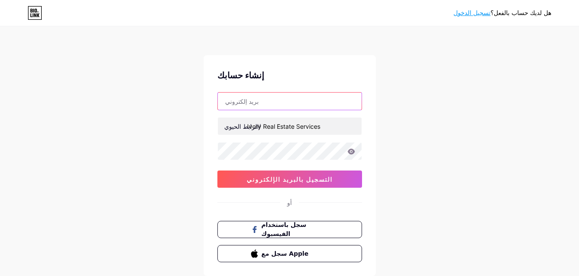
click at [275, 109] on input "text" at bounding box center [290, 101] width 144 height 17
type input "[EMAIL_ADDRESS][DOMAIN_NAME]"
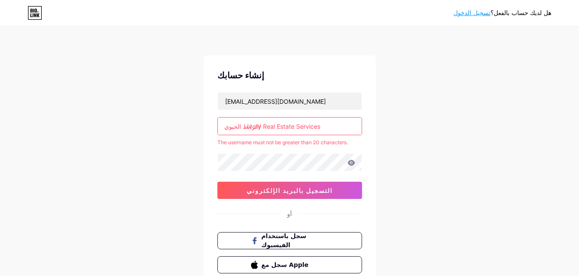
click at [259, 128] on input "Ivory Real Estate Services" at bounding box center [290, 126] width 144 height 17
drag, startPoint x: 330, startPoint y: 121, endPoint x: 190, endPoint y: 124, distance: 140.0
click at [190, 124] on div "هل لديك حساب بالفعل؟ تسجيل الدخول إنشاء حسابك [EMAIL_ADDRESS][DOMAIN_NAME] الرا…" at bounding box center [289, 170] width 579 height 341
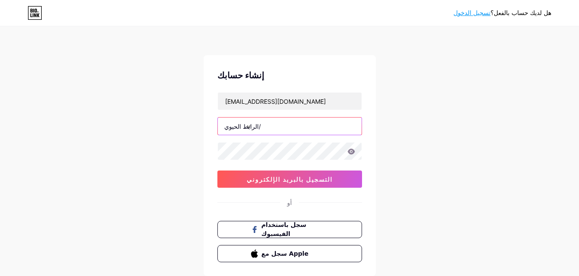
drag, startPoint x: 260, startPoint y: 127, endPoint x: 187, endPoint y: 117, distance: 73.1
click at [198, 119] on div "هل لديك حساب بالفعل؟ تسجيل الدخول إنشاء حسابك [EMAIL_ADDRESS][DOMAIN_NAME] الرا…" at bounding box center [289, 164] width 579 height 329
type input "v"
click at [188, 117] on div "هل لديك حساب بالفعل؟ تسجيل الدخول إنشاء حسابك [EMAIL_ADDRESS][DOMAIN_NAME] الرا…" at bounding box center [289, 164] width 579 height 329
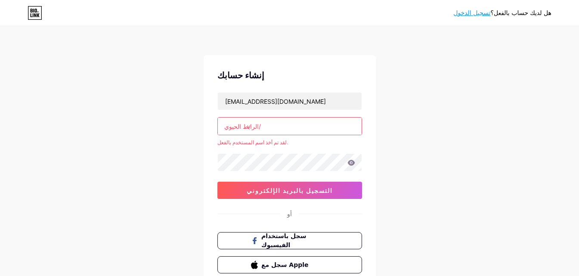
drag, startPoint x: 271, startPoint y: 131, endPoint x: 190, endPoint y: 133, distance: 81.0
click at [190, 133] on div "هل لديك حساب بالفعل؟ تسجيل الدخول إنشاء حسابك [EMAIL_ADDRESS][DOMAIN_NAME] الرا…" at bounding box center [289, 170] width 579 height 341
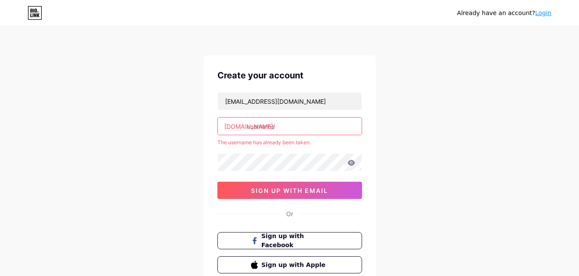
click at [275, 127] on input "text" at bounding box center [290, 126] width 144 height 17
paste input "ivoryreal estate services"
click at [320, 141] on div "The username has already been taken." at bounding box center [289, 143] width 145 height 8
type input "ivory real estate services"
click at [329, 126] on input "ivory real estate services" at bounding box center [290, 126] width 144 height 17
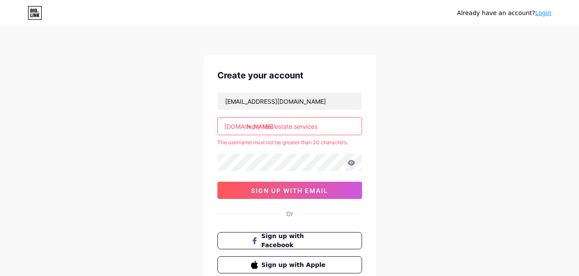
drag, startPoint x: 323, startPoint y: 128, endPoint x: 246, endPoint y: 127, distance: 77.5
click at [246, 127] on div "[DOMAIN_NAME]/ ivory real estate services" at bounding box center [289, 126] width 145 height 18
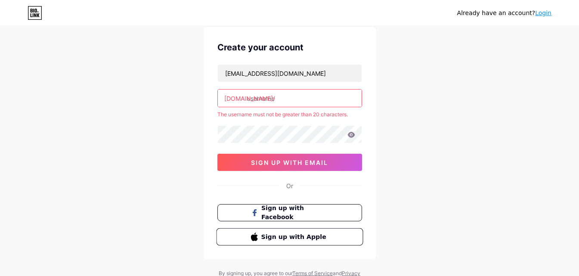
scroll to position [43, 0]
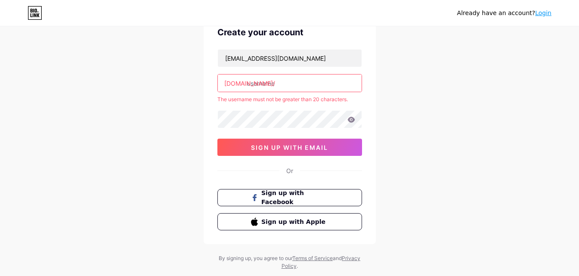
paste input "ivoryreal estate"
click at [394, 68] on div "Already have an account? Login Create your account [EMAIL_ADDRESS][DOMAIN_NAME]…" at bounding box center [289, 127] width 579 height 341
click at [307, 80] on input "ivoryreal estate" at bounding box center [290, 82] width 144 height 17
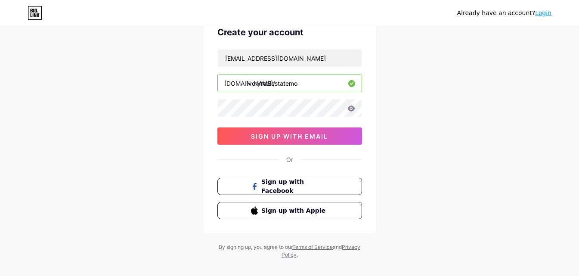
click at [290, 86] on input "ivoryrealestatemo" at bounding box center [290, 82] width 144 height 17
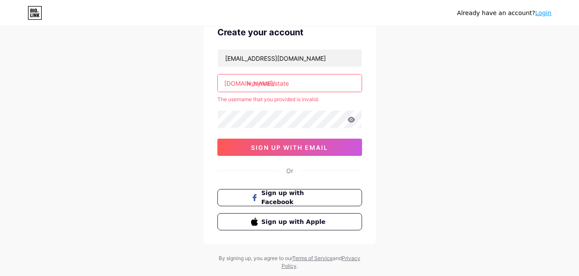
click at [297, 87] on input "ivoryrealestate" at bounding box center [290, 82] width 144 height 17
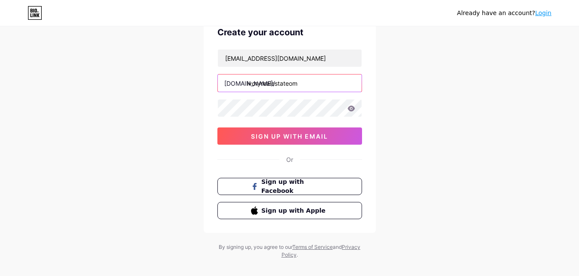
type input "ivoryrealestateom"
click at [348, 111] on icon at bounding box center [351, 108] width 8 height 6
click at [355, 109] on icon at bounding box center [351, 108] width 8 height 6
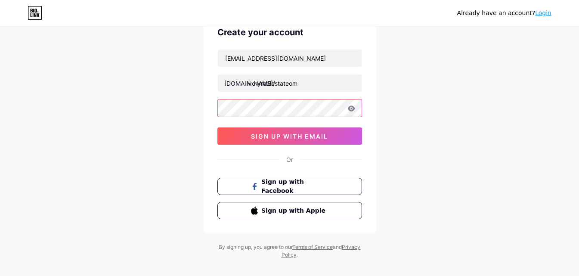
click at [353, 105] on div at bounding box center [289, 108] width 145 height 18
click at [350, 108] on icon at bounding box center [350, 108] width 7 height 6
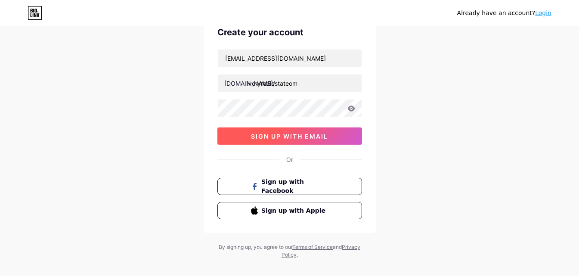
click at [294, 136] on span "sign up with email" at bounding box center [289, 136] width 77 height 7
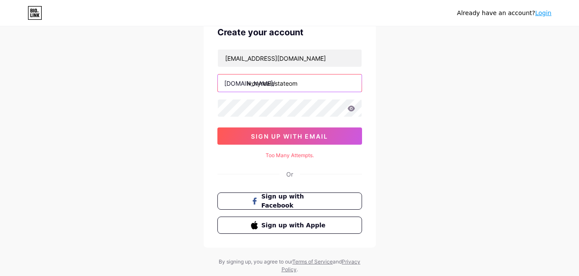
click at [307, 84] on input "ivoryrealestateom" at bounding box center [290, 82] width 144 height 17
drag, startPoint x: 298, startPoint y: 84, endPoint x: 258, endPoint y: 85, distance: 39.2
click at [261, 84] on input "ivoryrealestateom" at bounding box center [290, 82] width 144 height 17
click at [252, 84] on input "ivoryrealestateom" at bounding box center [290, 82] width 144 height 17
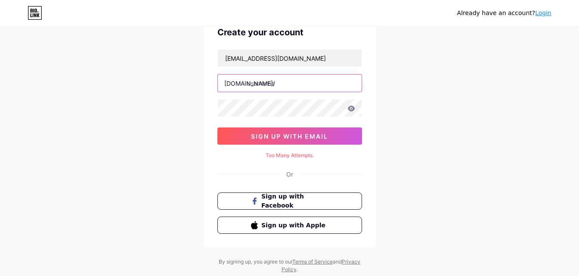
paste input "ivoryreal estate"
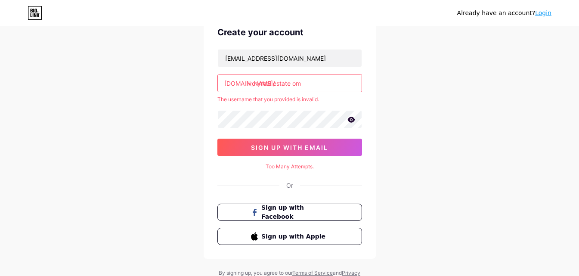
click at [291, 84] on input "ivoryreal estate om" at bounding box center [290, 82] width 144 height 17
click at [293, 83] on input "ivoryreal estate om" at bounding box center [290, 82] width 144 height 17
click at [393, 107] on div "Already have an account? Login Create your account [EMAIL_ADDRESS][DOMAIN_NAME]…" at bounding box center [289, 134] width 579 height 355
click at [304, 166] on div "Too Many Attempts." at bounding box center [289, 167] width 145 height 8
drag, startPoint x: 291, startPoint y: 84, endPoint x: 295, endPoint y: 84, distance: 4.3
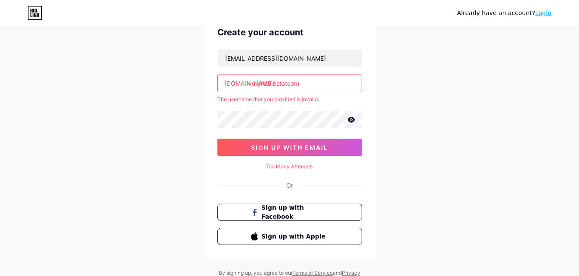
click at [291, 84] on input "ivoryreal estateom" at bounding box center [290, 82] width 144 height 17
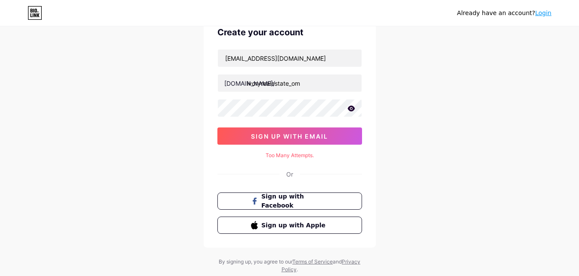
click at [406, 100] on div "Already have an account? Login Create your account [EMAIL_ADDRESS][DOMAIN_NAME]…" at bounding box center [289, 129] width 579 height 344
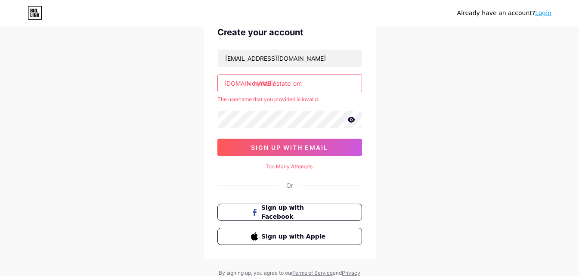
click at [291, 86] on input "ivoryreal estate_om" at bounding box center [290, 82] width 144 height 17
click at [302, 82] on input "ivoryrealestateom" at bounding box center [290, 82] width 144 height 17
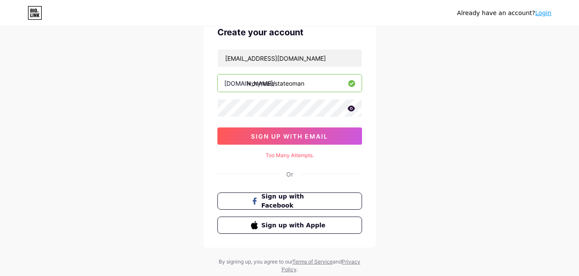
type input "ivoryrealestateoman"
click at [399, 110] on div "Already have an account? Login Create your account [EMAIL_ADDRESS][DOMAIN_NAME]…" at bounding box center [289, 129] width 579 height 344
click at [307, 133] on span "sign up with email" at bounding box center [289, 136] width 77 height 7
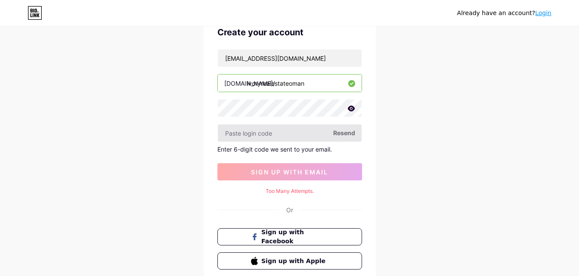
click at [289, 136] on input "text" at bounding box center [290, 132] width 144 height 17
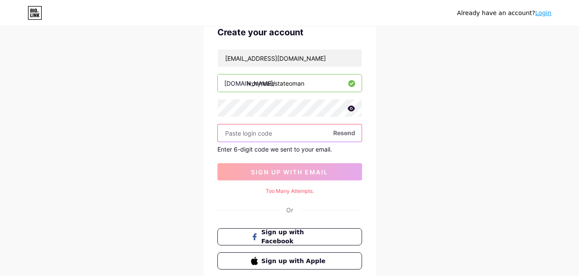
paste input "695858"
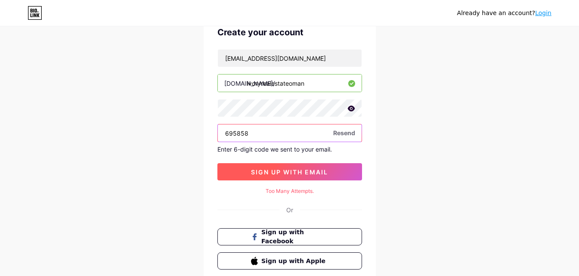
type input "695858"
click at [322, 168] on span "sign up with email" at bounding box center [289, 171] width 77 height 7
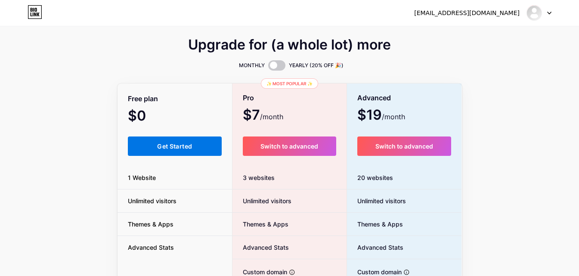
click at [176, 144] on span "Get Started" at bounding box center [174, 146] width 35 height 7
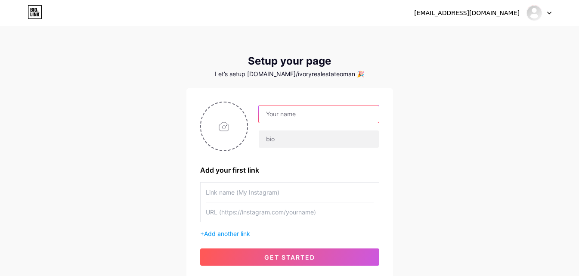
click at [280, 115] on input "text" at bounding box center [319, 113] width 120 height 17
paste input "Ivory Real Estate Services"
type input "Ivory Real Estate Services"
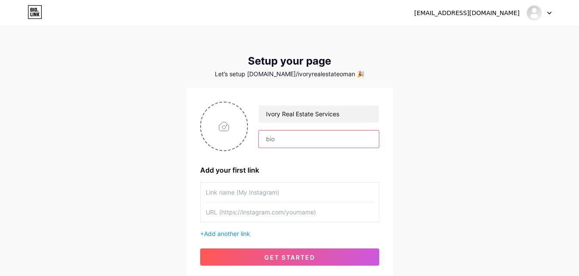
click at [278, 144] on input "text" at bounding box center [319, 138] width 120 height 17
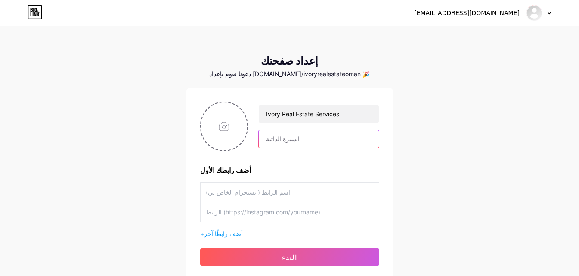
click at [301, 134] on input "text" at bounding box center [319, 138] width 120 height 17
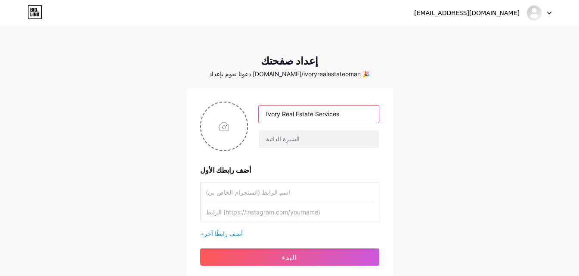
drag, startPoint x: 347, startPoint y: 114, endPoint x: 212, endPoint y: 100, distance: 135.5
click at [212, 101] on div "Ivory Real Estate Services أضف رابطك الأول + أضف رابطًا آخر البدء" at bounding box center [289, 184] width 207 height 192
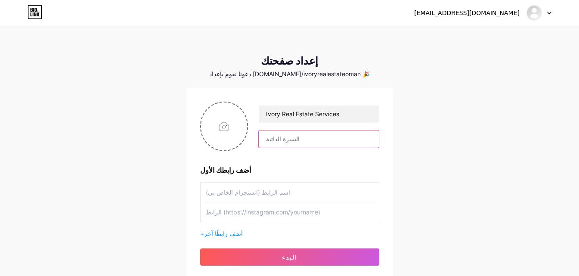
click at [292, 144] on input "text" at bounding box center [319, 138] width 120 height 17
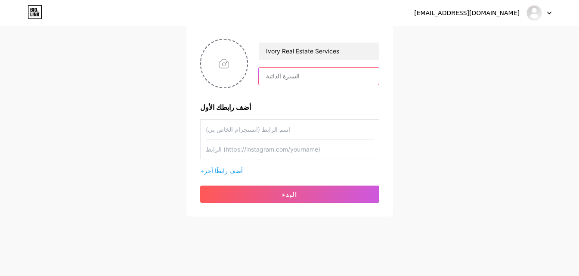
scroll to position [65, 0]
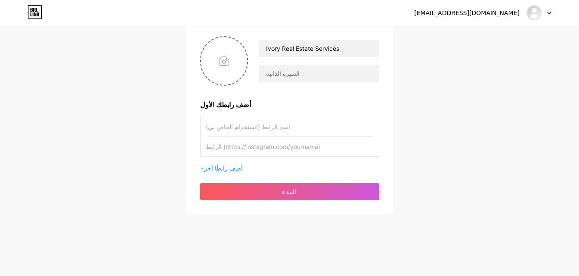
click at [267, 133] on input "text" at bounding box center [290, 126] width 168 height 19
click at [290, 75] on input "text" at bounding box center [319, 73] width 120 height 17
paste input "specialized real estate office dedicated to helping you find the land that perf…"
type input "specialized real estate office dedicated to helping you find the land that perf…"
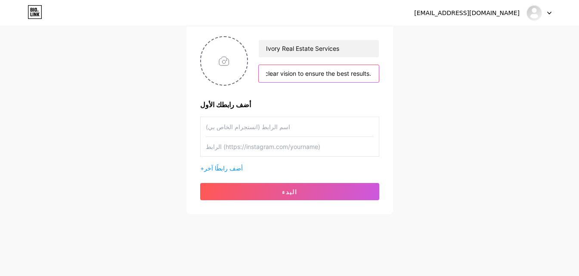
scroll to position [0, 0]
click at [301, 128] on input "text" at bounding box center [290, 126] width 168 height 19
paste input "specialized real estate office dedicated to helping you find the land that perf…"
type input "specialized real estate office dedicated to helping you find the land that perf…"
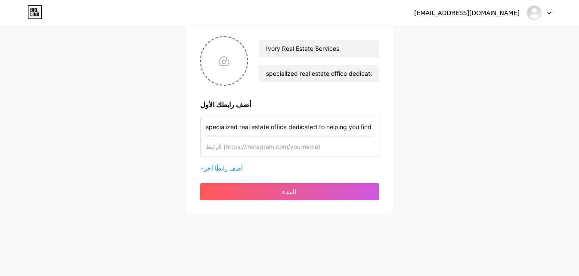
scroll to position [0, 593]
click at [347, 127] on input "specialized real estate office dedicated to helping you find the land that perf…" at bounding box center [290, 126] width 168 height 19
click at [347, 129] on input "specialized real estate office dedicated to helping you find the land that perf…" at bounding box center [290, 126] width 168 height 19
click at [346, 130] on input "specialized real estate office dedicated to helping you find the land that perf…" at bounding box center [290, 126] width 168 height 19
click at [345, 130] on input "specialized real estate office dedicated to helping you find the land that perf…" at bounding box center [290, 126] width 168 height 19
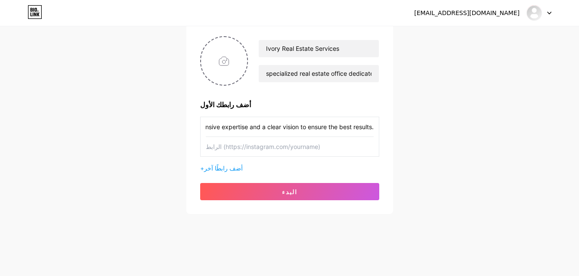
click at [345, 129] on input "specialized real estate office dedicated to helping you find the land that perf…" at bounding box center [290, 126] width 168 height 19
click at [344, 128] on input "specialized real estate office dedicated to helping you find the land that perf…" at bounding box center [290, 126] width 168 height 19
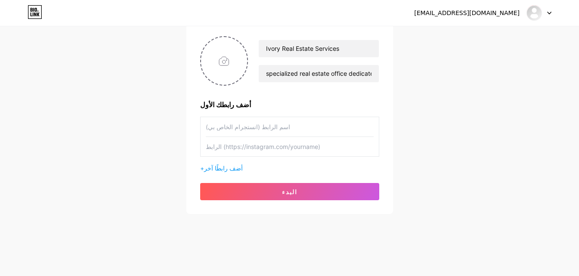
paste input "[URL][DOMAIN_NAME][DOMAIN_NAME][GEOGRAPHIC_DATA]"
type input "[URL][DOMAIN_NAME][DOMAIN_NAME][GEOGRAPHIC_DATA]"
click at [299, 144] on input "text" at bounding box center [290, 146] width 168 height 19
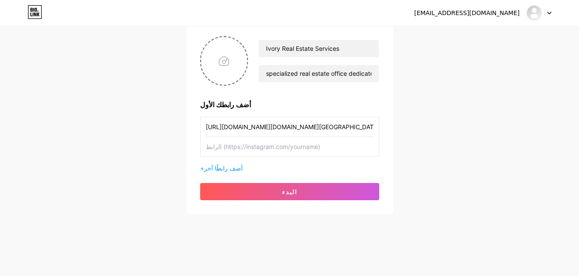
click at [311, 190] on button "البدء" at bounding box center [289, 191] width 179 height 17
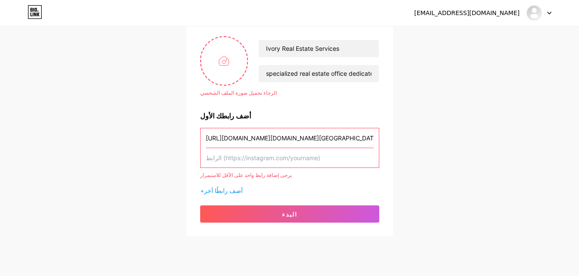
click at [236, 159] on input "text" at bounding box center [290, 157] width 168 height 19
click at [295, 140] on input "[URL][DOMAIN_NAME][DOMAIN_NAME][GEOGRAPHIC_DATA]" at bounding box center [290, 137] width 168 height 19
click at [294, 140] on input "[URL][DOMAIN_NAME][DOMAIN_NAME][GEOGRAPHIC_DATA]" at bounding box center [290, 137] width 168 height 19
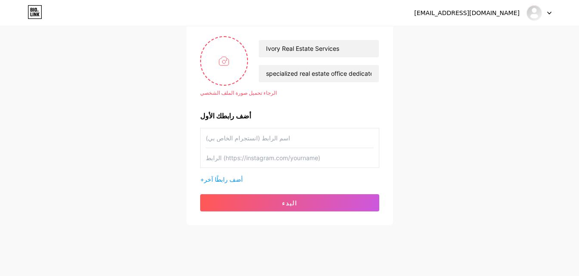
click at [295, 160] on input "text" at bounding box center [290, 157] width 168 height 19
paste input "[URL][DOMAIN_NAME][DOMAIN_NAME][GEOGRAPHIC_DATA]"
type input "[URL][DOMAIN_NAME][DOMAIN_NAME][GEOGRAPHIC_DATA]"
click at [326, 143] on input "text" at bounding box center [290, 137] width 168 height 19
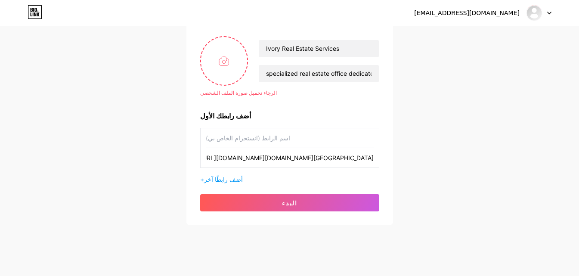
scroll to position [0, 0]
click at [324, 205] on button "البدء" at bounding box center [289, 202] width 179 height 17
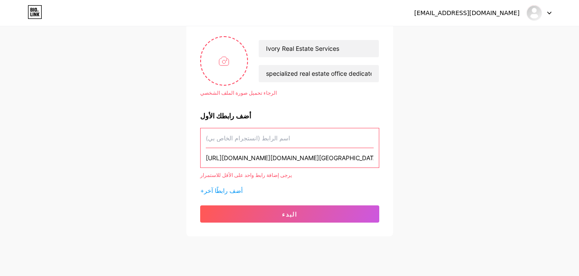
click at [298, 145] on input "text" at bounding box center [290, 137] width 168 height 19
type input "h"
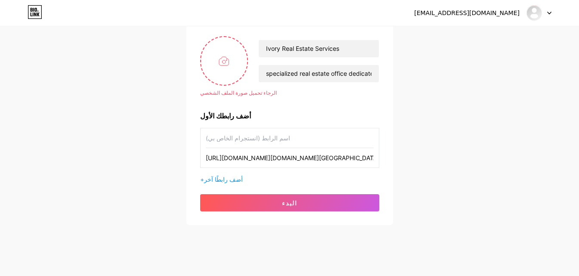
paste input "alaaj.[GEOGRAPHIC_DATA]"
type input "alaaj.[GEOGRAPHIC_DATA]"
drag, startPoint x: 284, startPoint y: 218, endPoint x: 282, endPoint y: 214, distance: 5.0
click at [284, 218] on div "الرجاء تحميل صورة الملف الشخصي Ivory Real Estate Services specialized real esta…" at bounding box center [289, 123] width 207 height 203
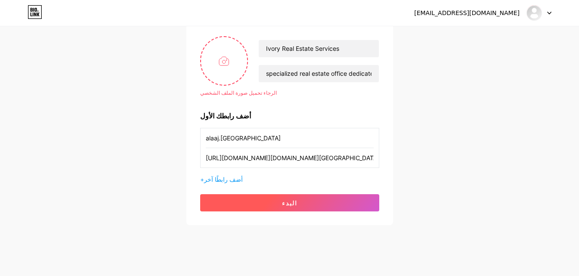
click at [279, 200] on button "البدء" at bounding box center [289, 202] width 179 height 17
click at [280, 204] on button "البدء" at bounding box center [289, 202] width 179 height 17
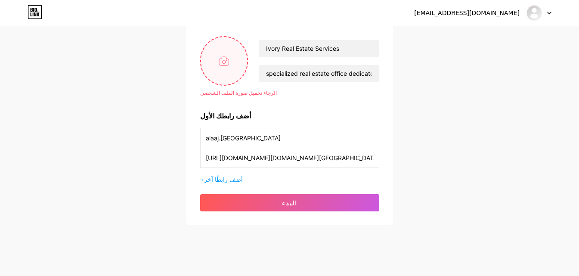
click at [223, 67] on input "file" at bounding box center [224, 61] width 47 height 48
click at [216, 63] on input "file" at bounding box center [224, 61] width 47 height 48
type input "C:\fakepath\80453939_766155510547283_4013161198785658880_n.jpg"
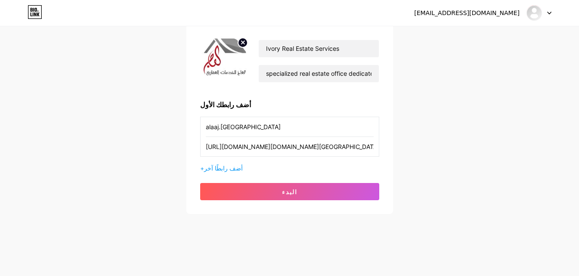
click at [222, 52] on img at bounding box center [224, 61] width 48 height 50
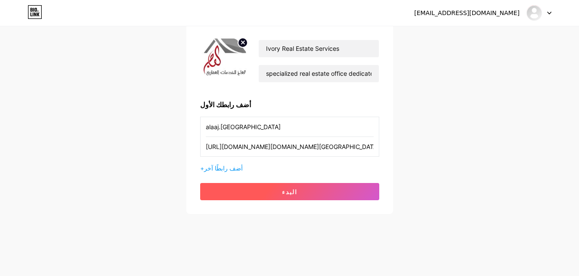
click at [309, 187] on button "البدء" at bounding box center [289, 191] width 179 height 17
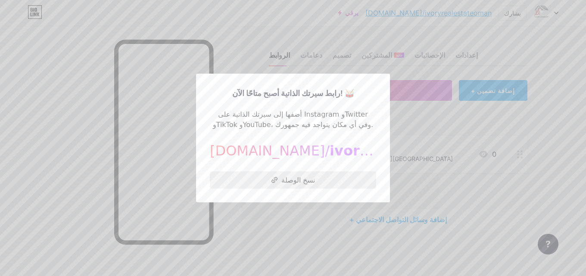
click at [302, 178] on font "نسخ الوصلة" at bounding box center [298, 180] width 34 height 9
click at [282, 178] on font "نسخ الوصلة" at bounding box center [298, 180] width 34 height 9
click at [271, 136] on div "رابط سيرتك الذاتية أصبح متاحًا الآن! 🥁 أضفها إلى سيرتك الذاتية على Instagram وT…" at bounding box center [293, 137] width 166 height 101
click at [329, 146] on font "ivoryrealestateoman" at bounding box center [409, 151] width 161 height 16
click at [329, 147] on font "ivoryrealestateoman" at bounding box center [409, 151] width 161 height 16
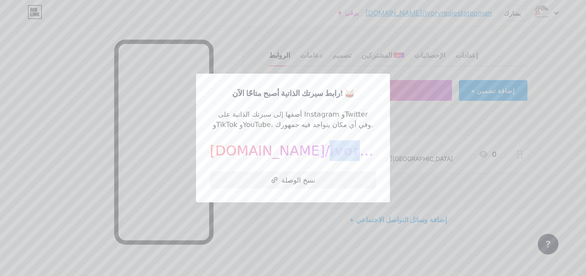
click at [329, 147] on font "ivoryrealestateoman" at bounding box center [409, 151] width 161 height 16
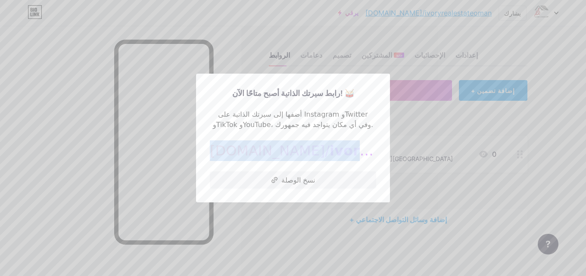
click at [329, 147] on font "ivoryrealestateoman" at bounding box center [409, 151] width 161 height 16
copy div "[DOMAIN_NAME]/ ivoryrealestateoman"
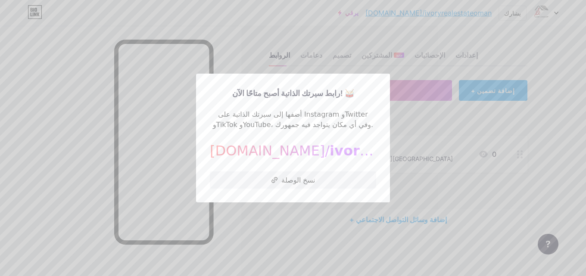
click at [290, 166] on div "رابط سيرتك الذاتية أصبح متاحًا الآن! 🥁 أضفها إلى سيرتك الذاتية على Instagram وT…" at bounding box center [293, 137] width 166 height 101
click at [294, 184] on button "نسخ الوصلة" at bounding box center [293, 179] width 166 height 17
click at [292, 183] on font "نسخ الوصلة" at bounding box center [298, 180] width 34 height 9
click at [277, 178] on icon at bounding box center [274, 180] width 6 height 6
click at [276, 177] on icon at bounding box center [274, 180] width 6 height 6
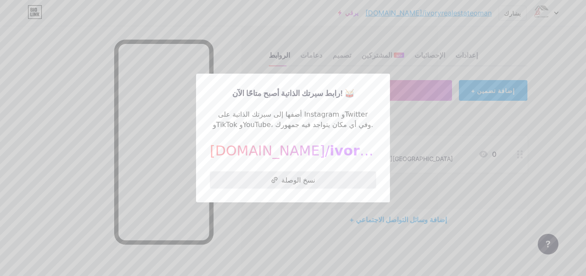
click at [276, 177] on icon at bounding box center [274, 180] width 6 height 6
click at [279, 177] on button "نسخ الوصلة" at bounding box center [293, 179] width 166 height 17
click at [280, 177] on button "نسخ الوصلة" at bounding box center [293, 179] width 166 height 17
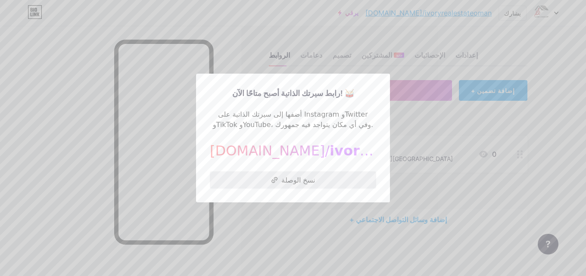
click at [277, 176] on button "نسخ الوصلة" at bounding box center [293, 179] width 166 height 17
